Goal: Information Seeking & Learning: Learn about a topic

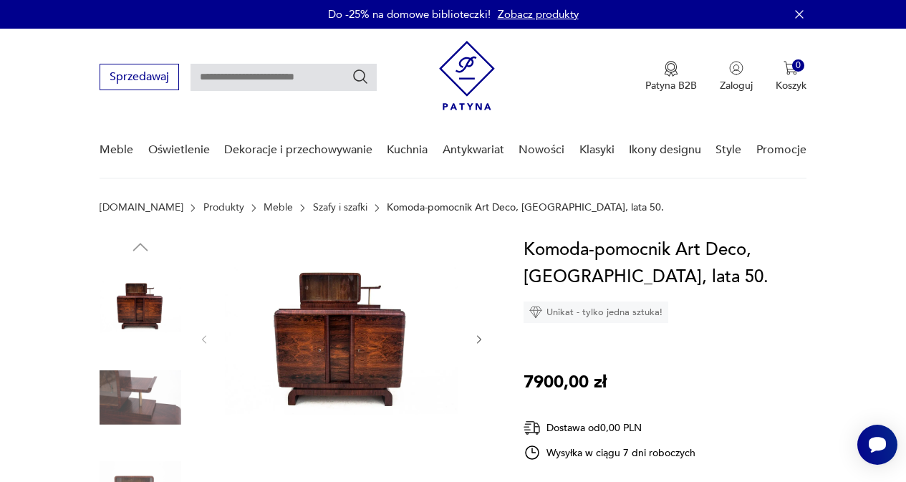
click at [337, 350] on img at bounding box center [342, 337] width 234 height 203
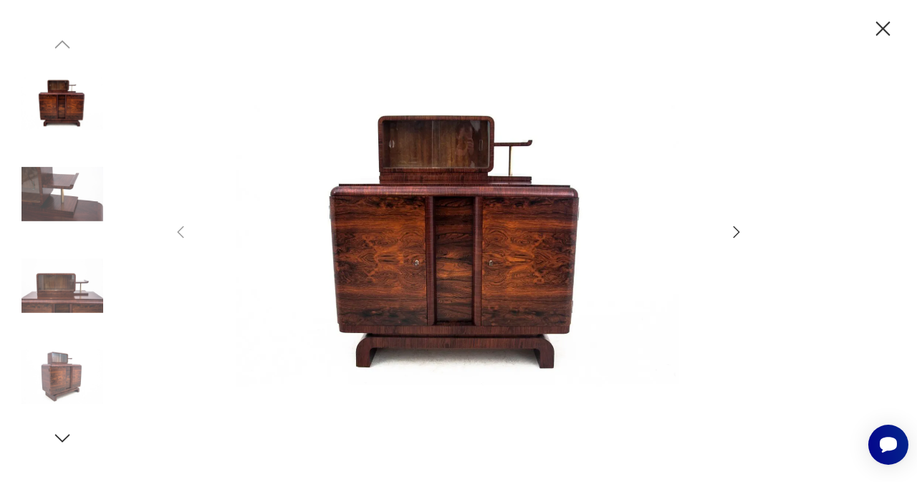
click at [51, 297] on img at bounding box center [62, 286] width 82 height 82
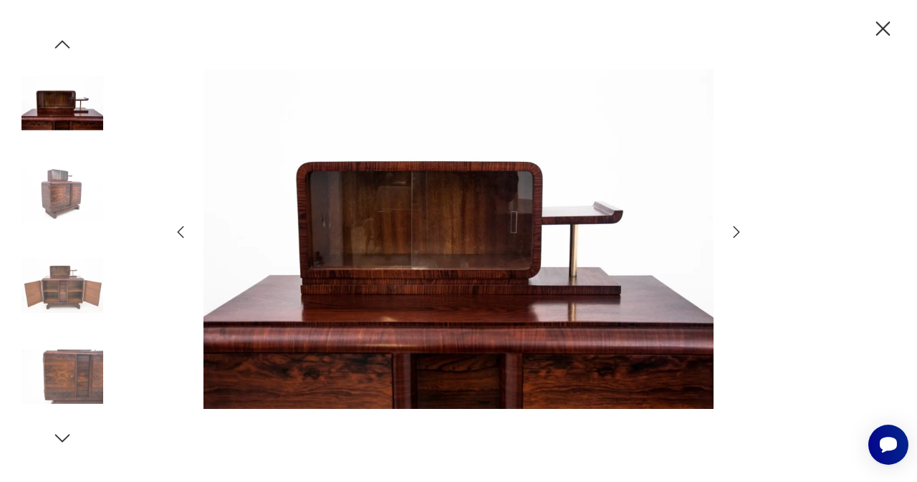
click at [66, 380] on img at bounding box center [62, 377] width 82 height 82
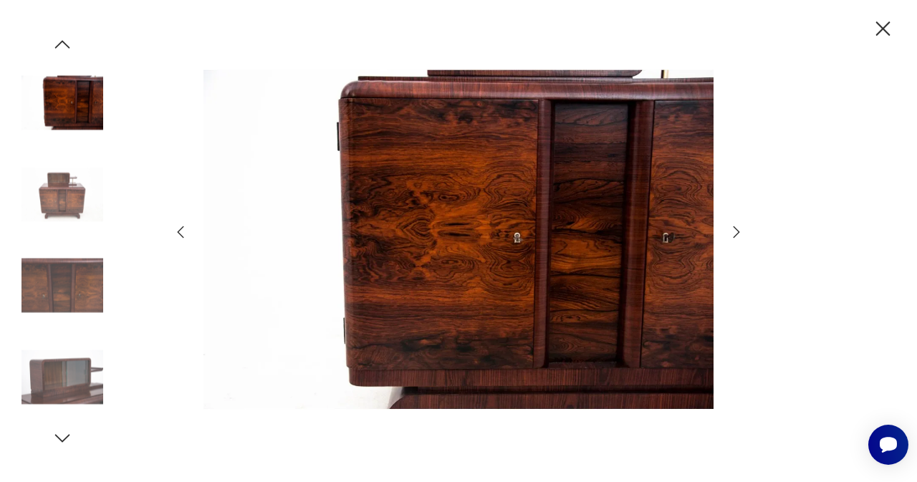
click at [61, 191] on img at bounding box center [62, 194] width 82 height 82
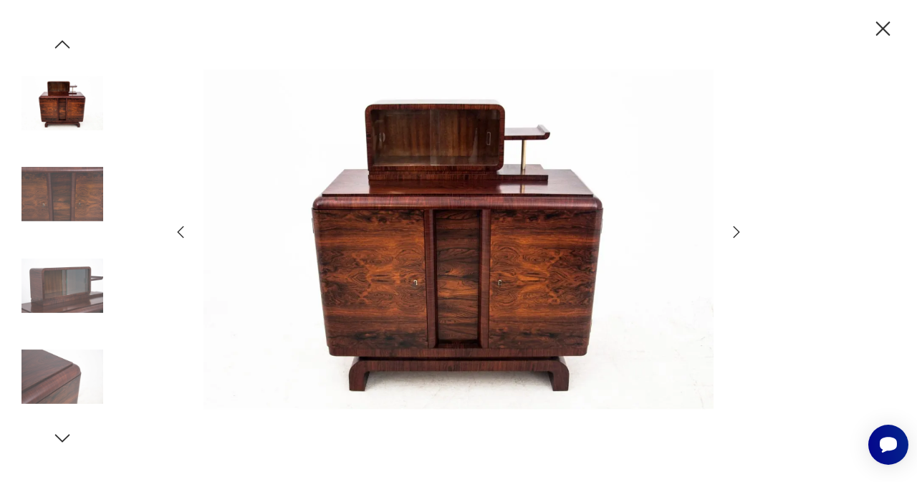
click at [732, 233] on icon "button" at bounding box center [736, 232] width 17 height 17
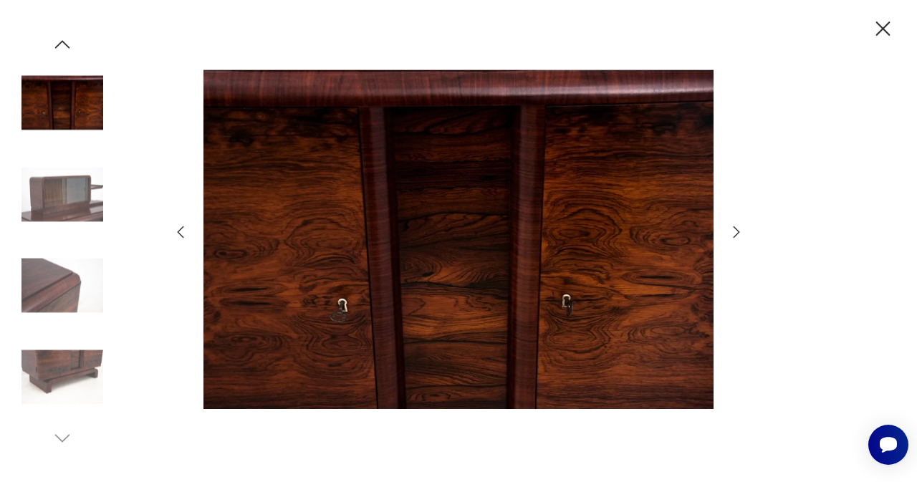
click at [732, 233] on icon "button" at bounding box center [736, 232] width 17 height 17
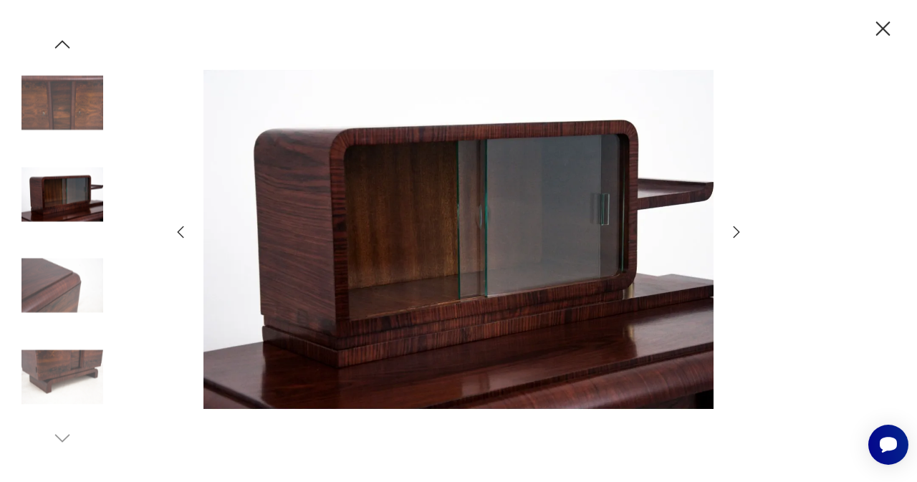
click at [731, 234] on icon "button" at bounding box center [736, 232] width 17 height 17
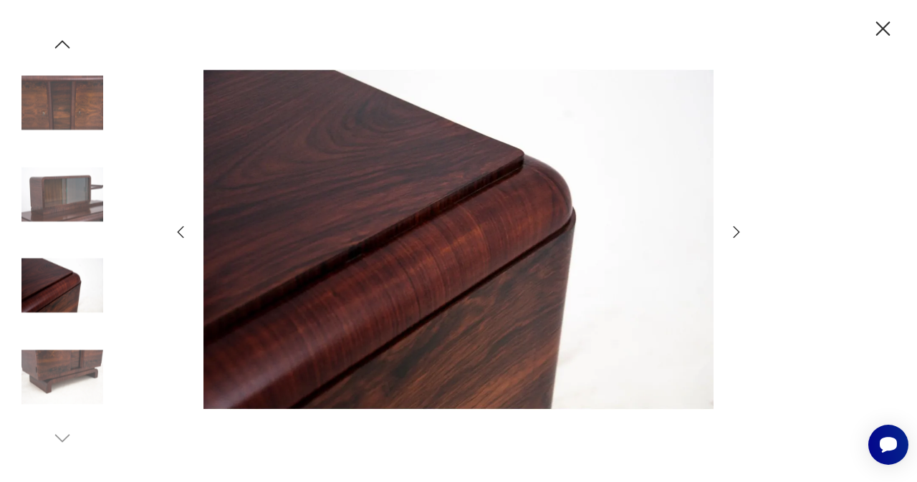
click at [729, 234] on icon "button" at bounding box center [736, 232] width 17 height 17
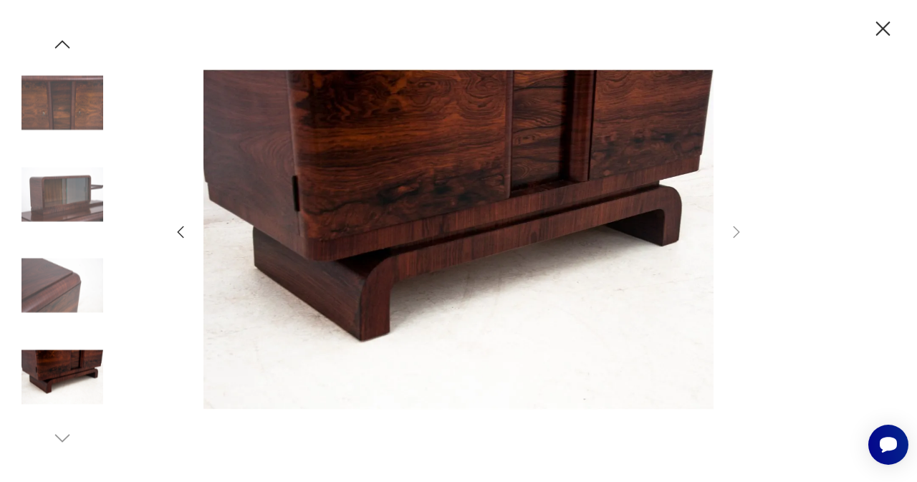
click at [878, 29] on icon "button" at bounding box center [883, 28] width 25 height 25
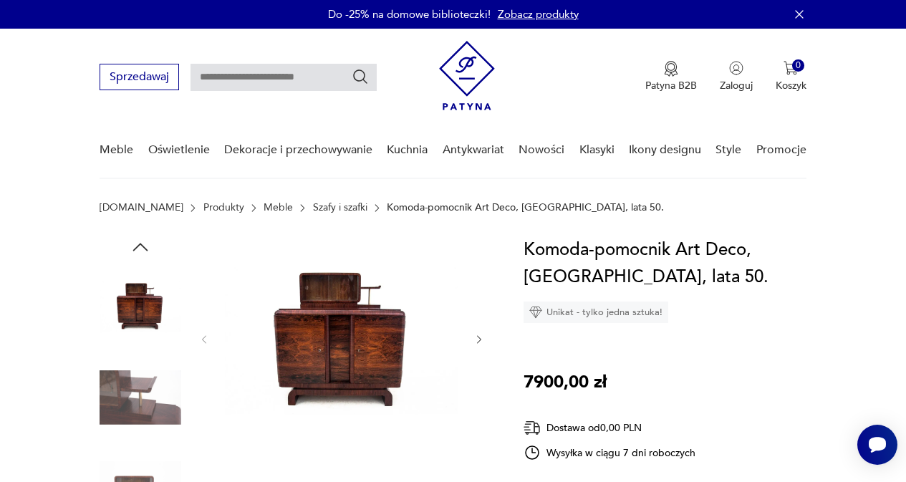
click at [367, 337] on img at bounding box center [342, 337] width 234 height 203
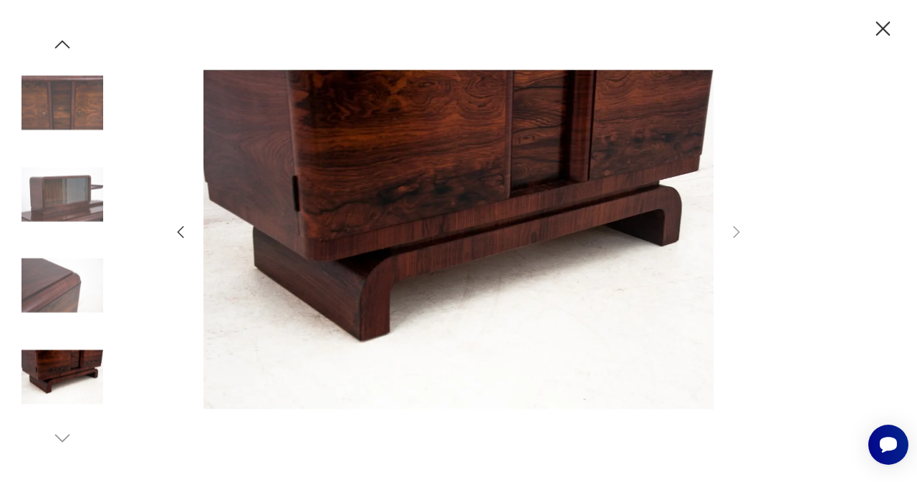
click at [881, 29] on icon "button" at bounding box center [883, 28] width 25 height 25
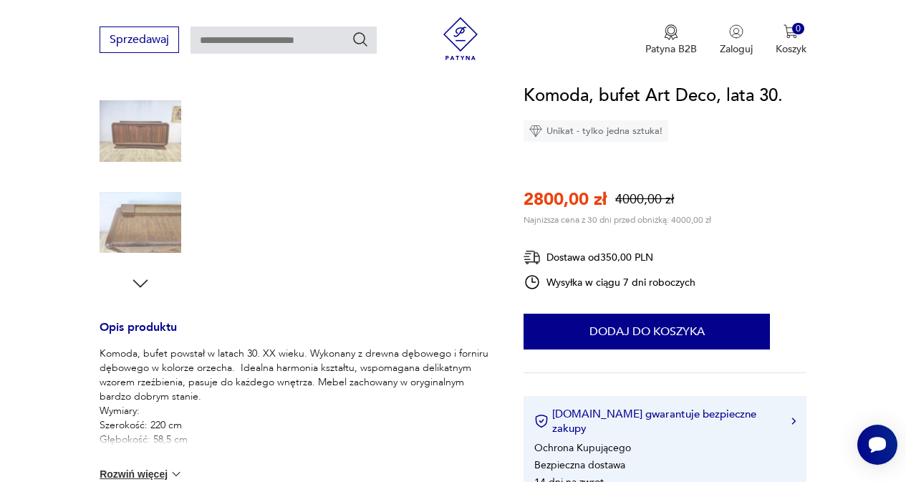
scroll to position [358, 0]
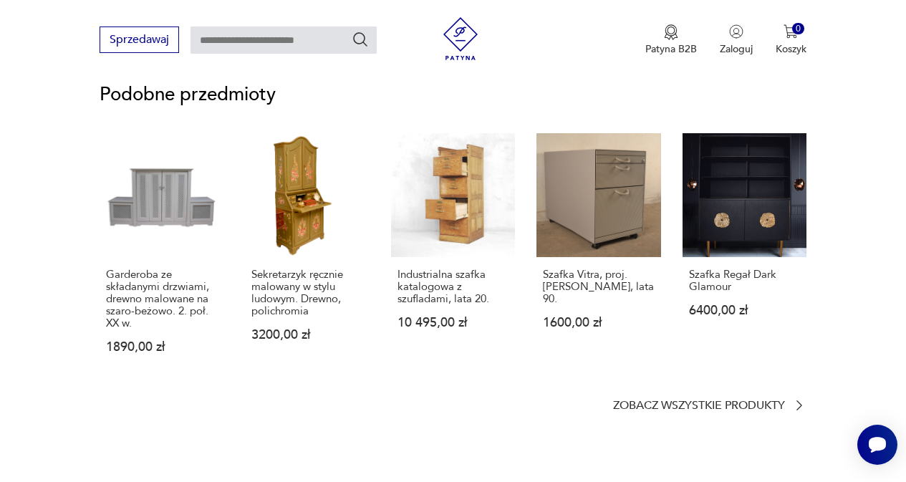
scroll to position [931, 0]
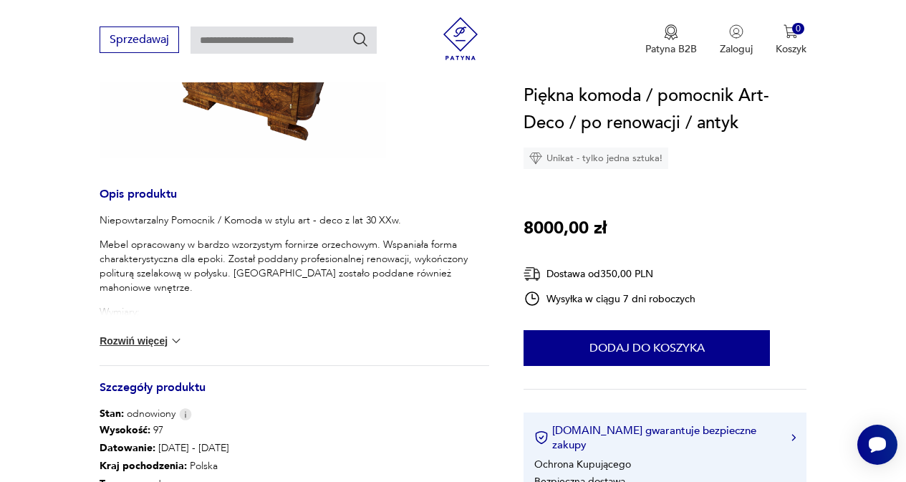
scroll to position [287, 0]
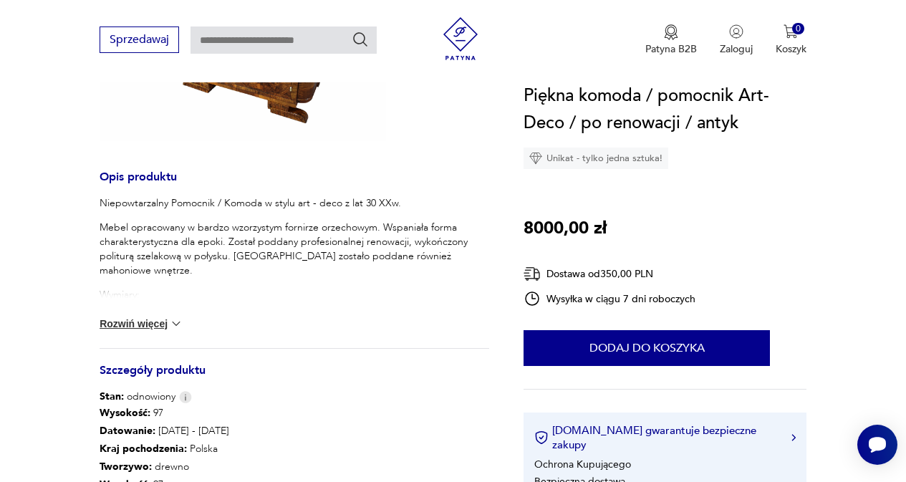
click at [149, 326] on button "Rozwiń więcej" at bounding box center [141, 324] width 83 height 14
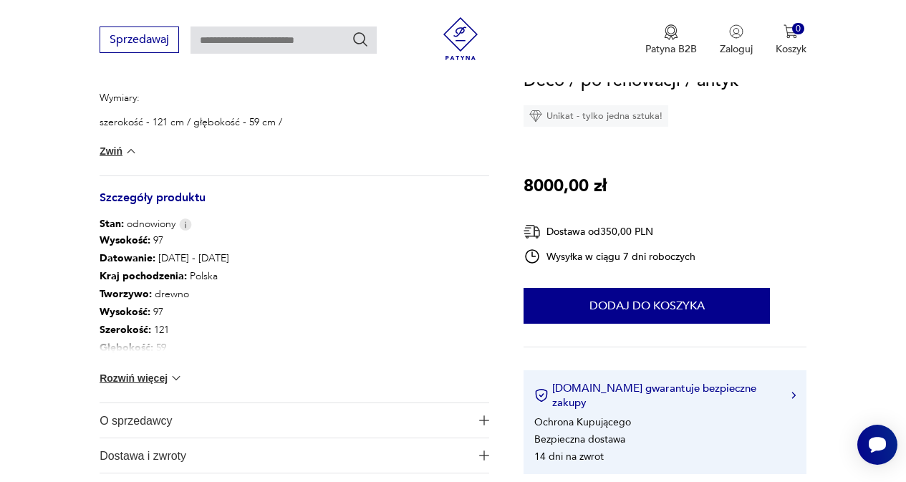
scroll to position [502, 0]
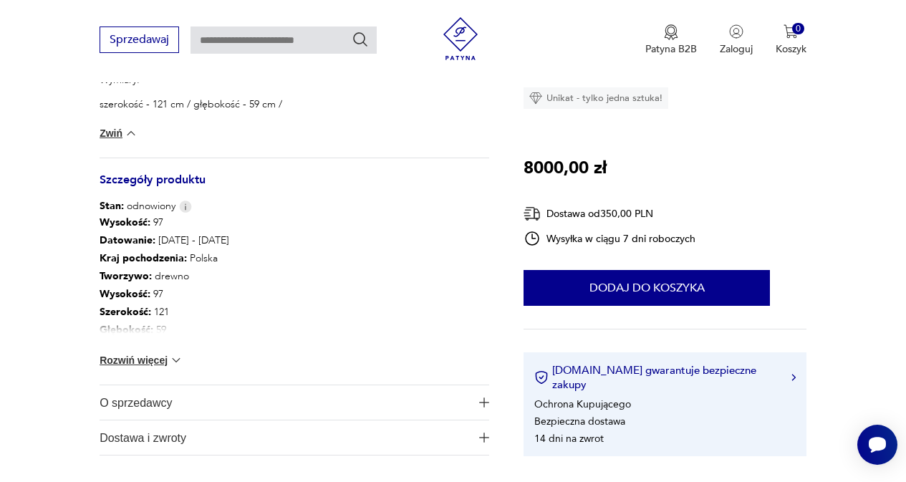
drag, startPoint x: 114, startPoint y: 360, endPoint x: 155, endPoint y: 363, distance: 40.9
click at [114, 360] on button "Rozwiń więcej" at bounding box center [141, 360] width 83 height 14
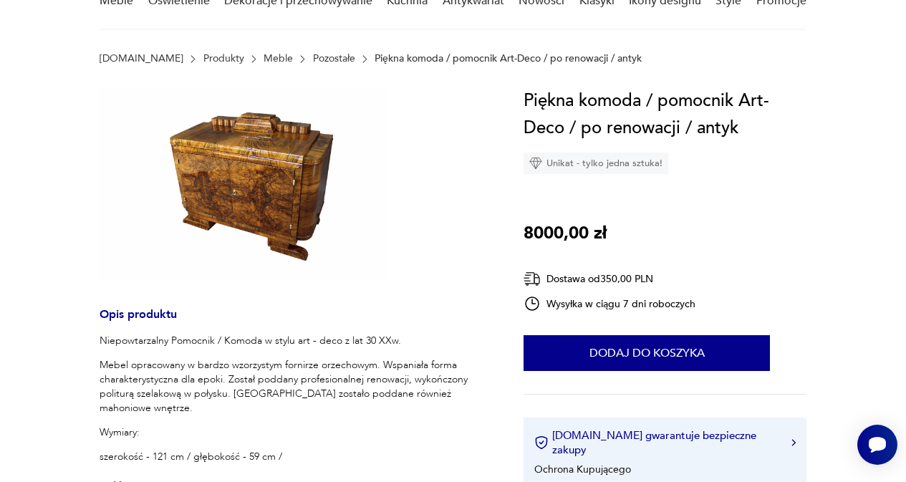
scroll to position [0, 0]
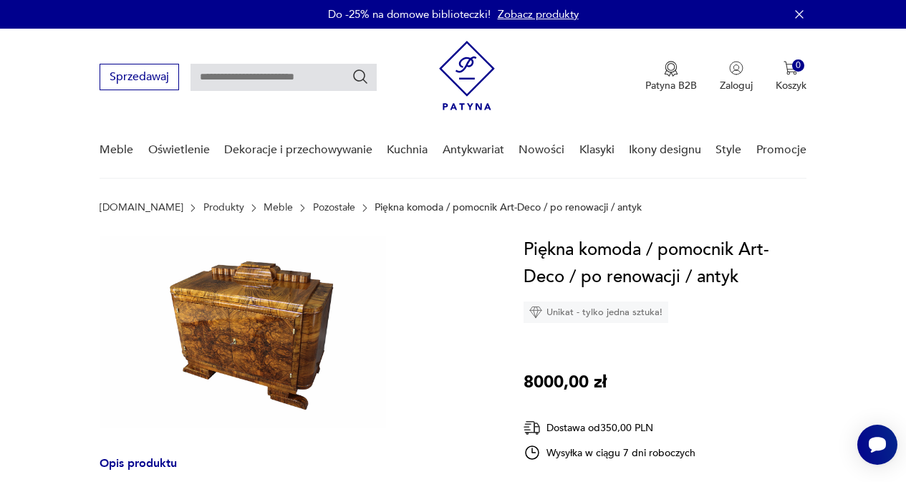
click at [251, 330] on img at bounding box center [243, 331] width 287 height 191
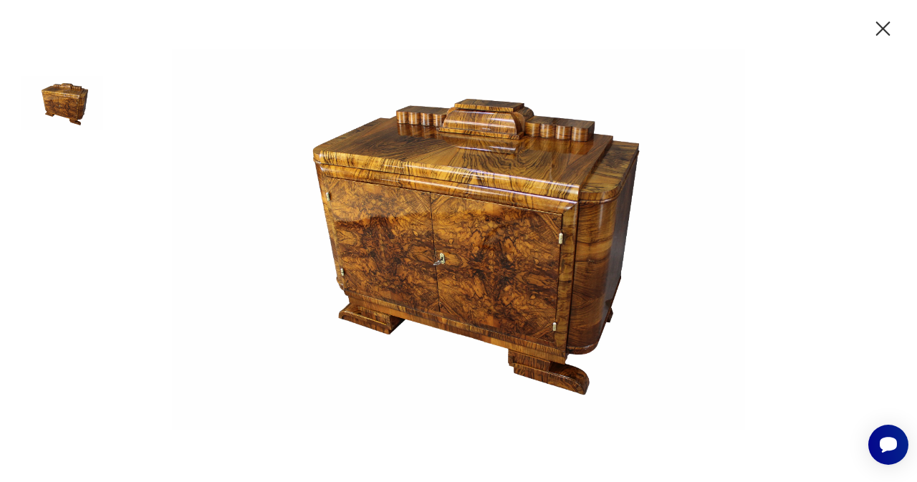
click at [500, 212] on img at bounding box center [458, 239] width 573 height 385
click at [878, 26] on icon "button" at bounding box center [883, 28] width 25 height 25
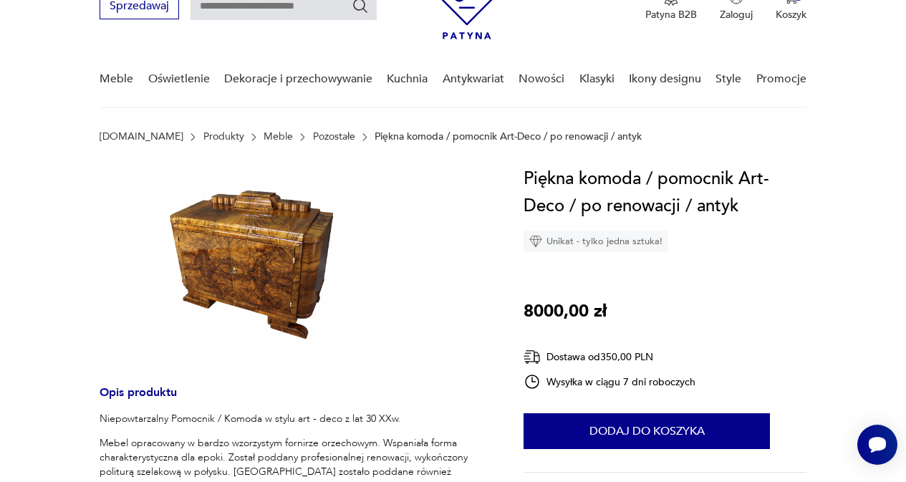
scroll to position [72, 0]
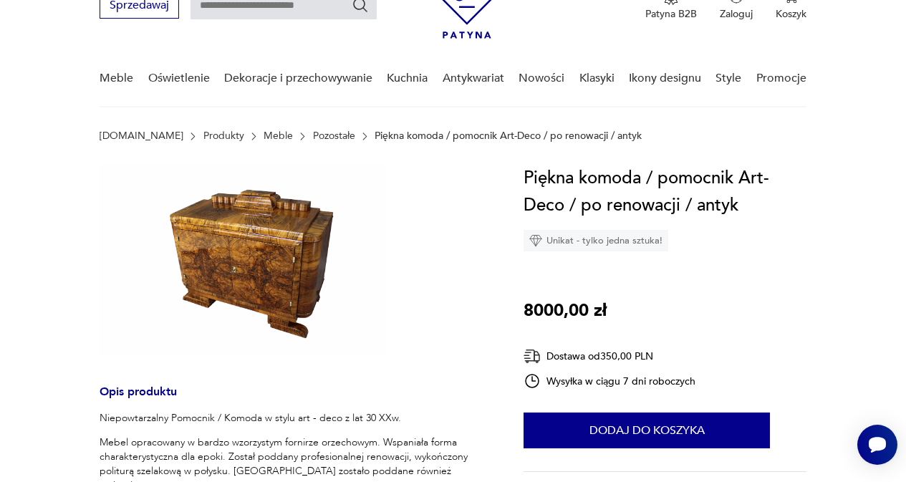
click at [246, 255] on img at bounding box center [243, 260] width 287 height 191
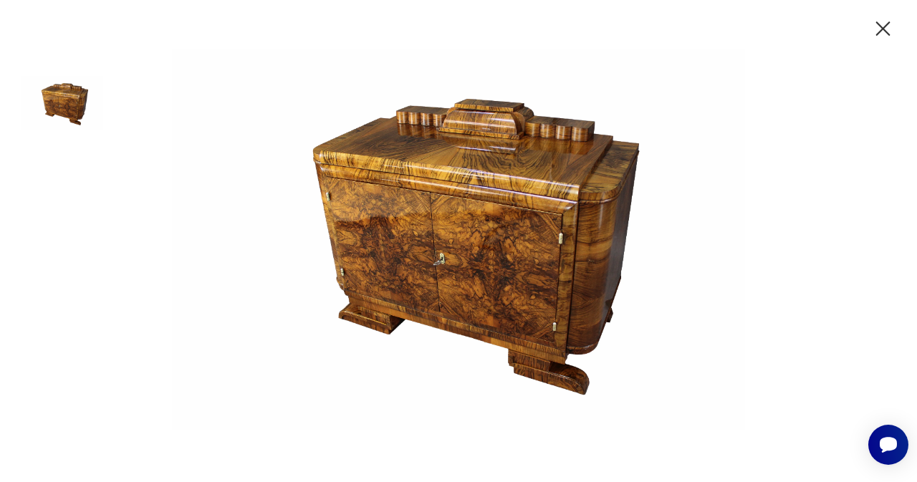
drag, startPoint x: 888, startPoint y: 25, endPoint x: 878, endPoint y: 36, distance: 14.7
click at [888, 26] on icon "button" at bounding box center [883, 28] width 25 height 25
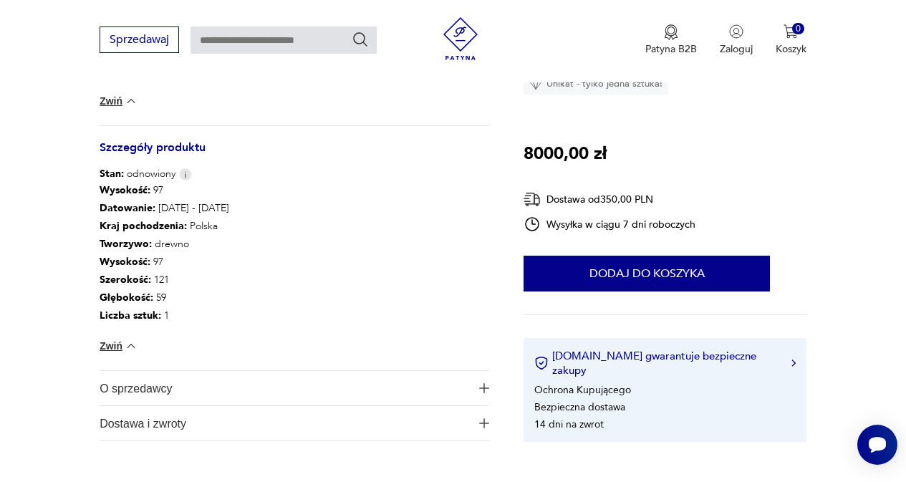
scroll to position [573, 0]
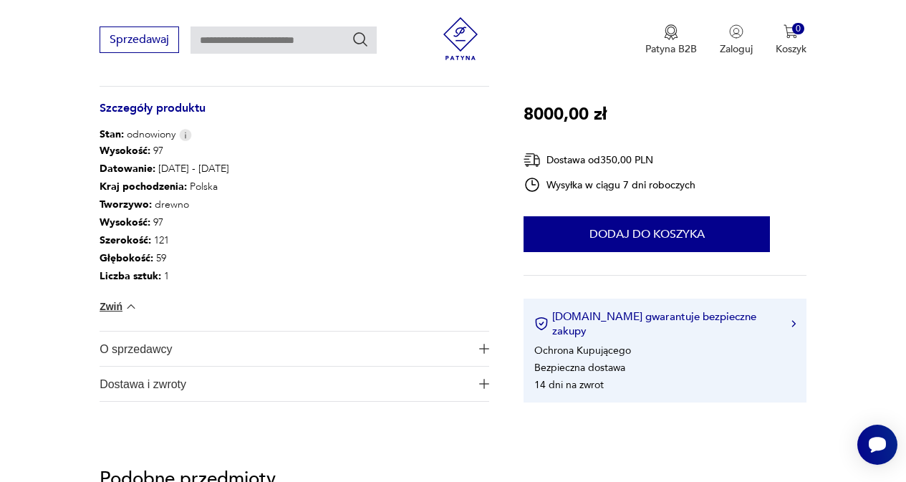
click at [484, 349] on img "button" at bounding box center [484, 349] width 10 height 10
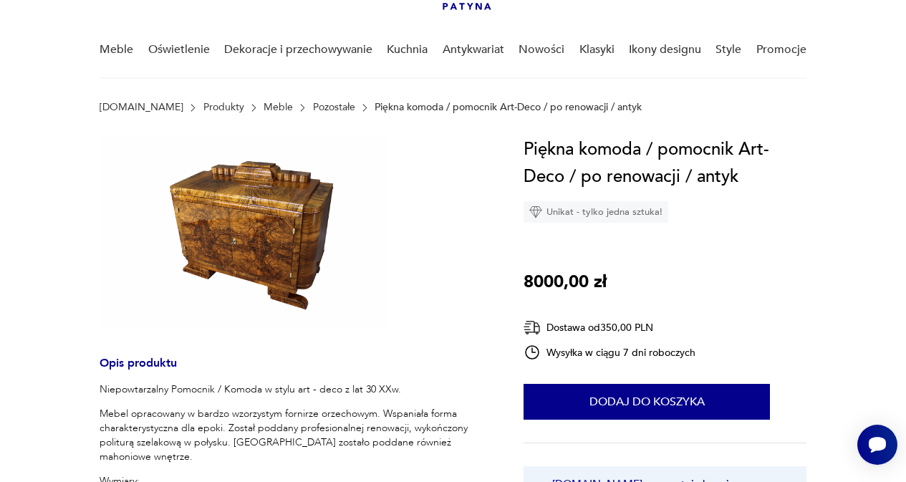
scroll to position [0, 0]
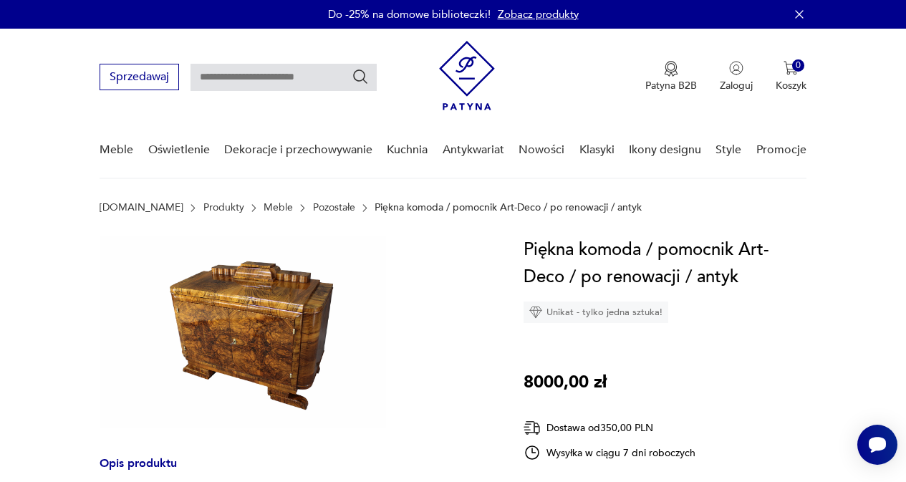
click at [252, 285] on img at bounding box center [243, 331] width 287 height 191
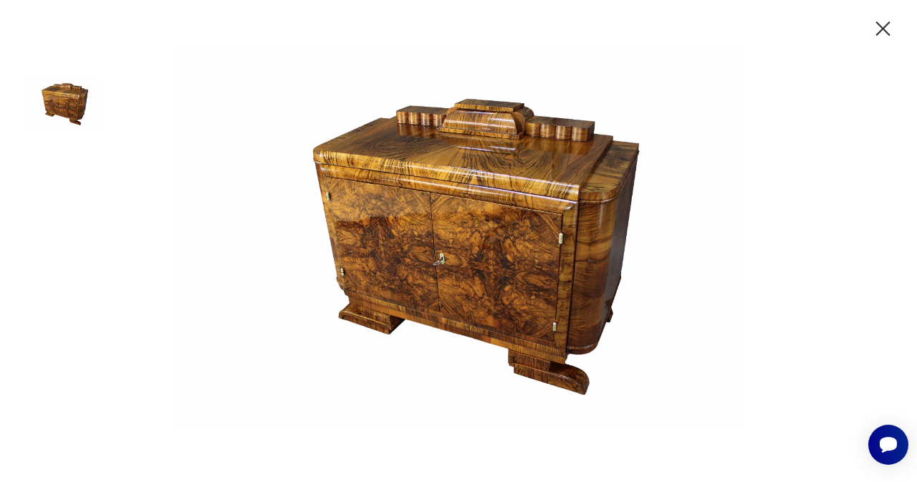
click at [64, 95] on img at bounding box center [62, 103] width 82 height 82
click at [499, 113] on img at bounding box center [458, 239] width 573 height 385
click at [882, 43] on div at bounding box center [458, 241] width 917 height 482
click at [882, 27] on icon "button" at bounding box center [883, 28] width 14 height 14
